Goal: Communication & Community: Answer question/provide support

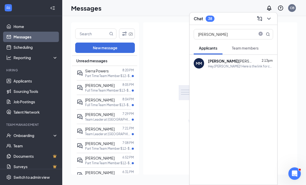
click at [259, 37] on span at bounding box center [261, 34] width 6 height 5
type input "[PERSON_NAME]"
click at [250, 64] on div "[PERSON_NAME] 12:16pm Hello. I do not have an iPhone. Zoom is needed. Thank you…" at bounding box center [240, 63] width 65 height 10
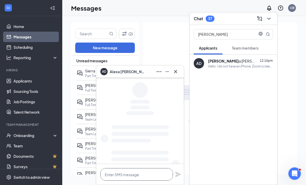
click at [141, 173] on textarea at bounding box center [136, 174] width 73 height 12
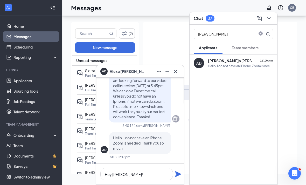
click at [227, 176] on div "AD [PERSON_NAME] 12:16pm Hello. I do not have an iPhone. Zoom is needed. Thank …" at bounding box center [234, 120] width 88 height 130
click at [131, 174] on textarea "Hey [PERSON_NAME]!" at bounding box center [136, 174] width 73 height 12
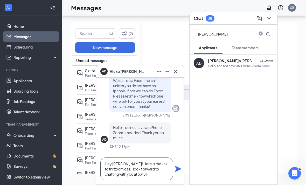
click at [137, 173] on textarea "Hey [PERSON_NAME]! Here is the link to thr zoom call. I look forward to chattin…" at bounding box center [136, 169] width 73 height 23
paste textarea "[URL][DOMAIN_NAME][SECURITY_DATA]"
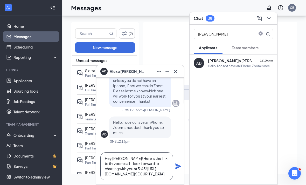
scroll to position [3, 0]
click at [156, 154] on textarea "Hey [PERSON_NAME]! Here is the link to thr zoom call. I look forward to chattin…" at bounding box center [136, 167] width 73 height 28
type textarea "Hey [PERSON_NAME]! Here is the link to the zoom call. I look forward to chattin…"
click at [179, 165] on icon "Plane" at bounding box center [178, 167] width 6 height 6
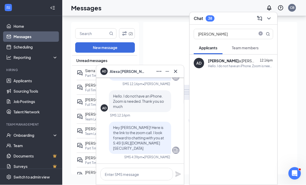
click at [176, 74] on icon "Cross" at bounding box center [175, 71] width 6 height 6
